Goal: Communication & Community: Answer question/provide support

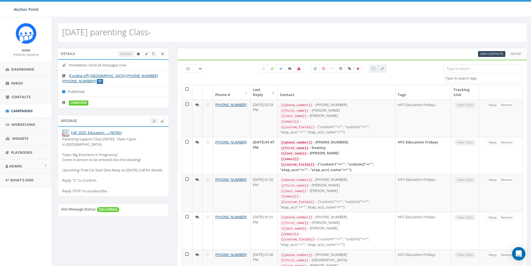
select select
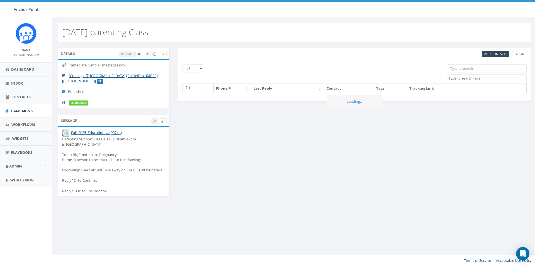
select select
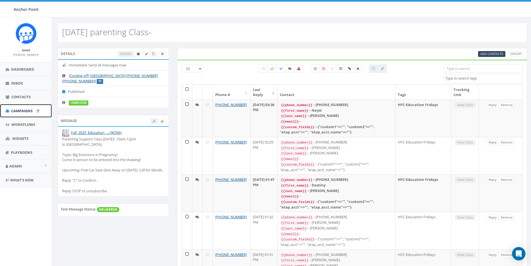
click at [25, 111] on span "Campaigns" at bounding box center [21, 110] width 21 height 5
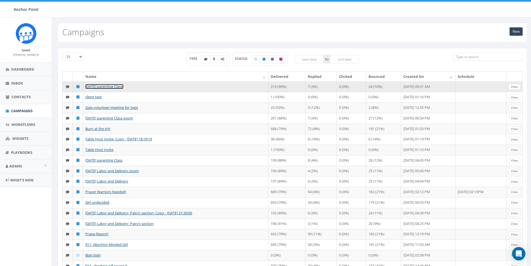
click at [112, 86] on link "[DATE] parenting Class-" at bounding box center [104, 86] width 38 height 5
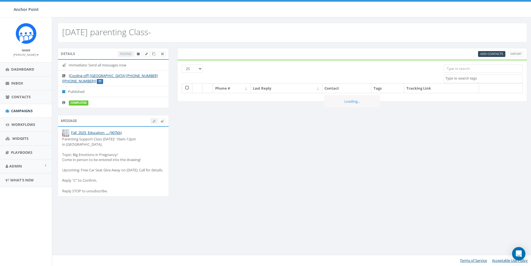
select select
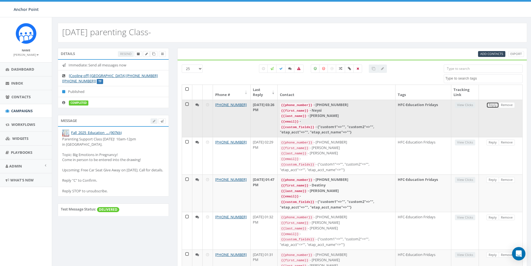
click at [493, 106] on link "Reply" at bounding box center [493, 105] width 13 height 6
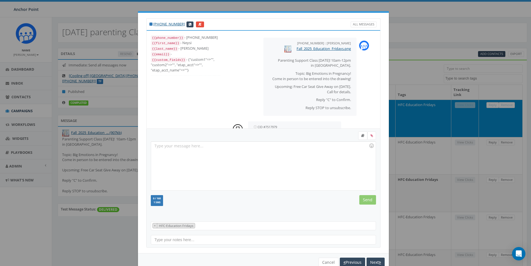
scroll to position [29, 0]
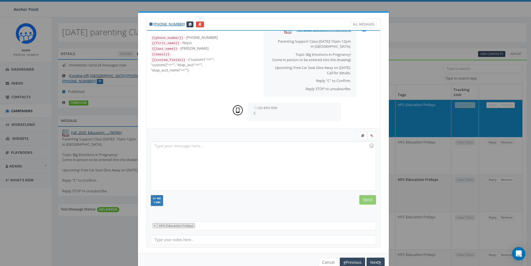
click at [154, 149] on div at bounding box center [263, 165] width 224 height 49
click at [369, 200] on input "Send" at bounding box center [367, 199] width 17 height 9
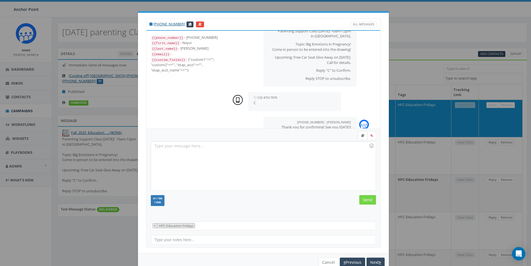
scroll to position [54, 0]
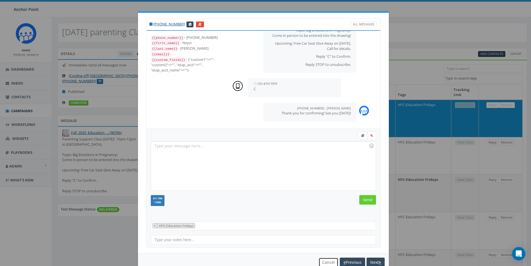
click at [324, 260] on button "Cancel" at bounding box center [329, 261] width 20 height 9
